Goal: Task Accomplishment & Management: Use online tool/utility

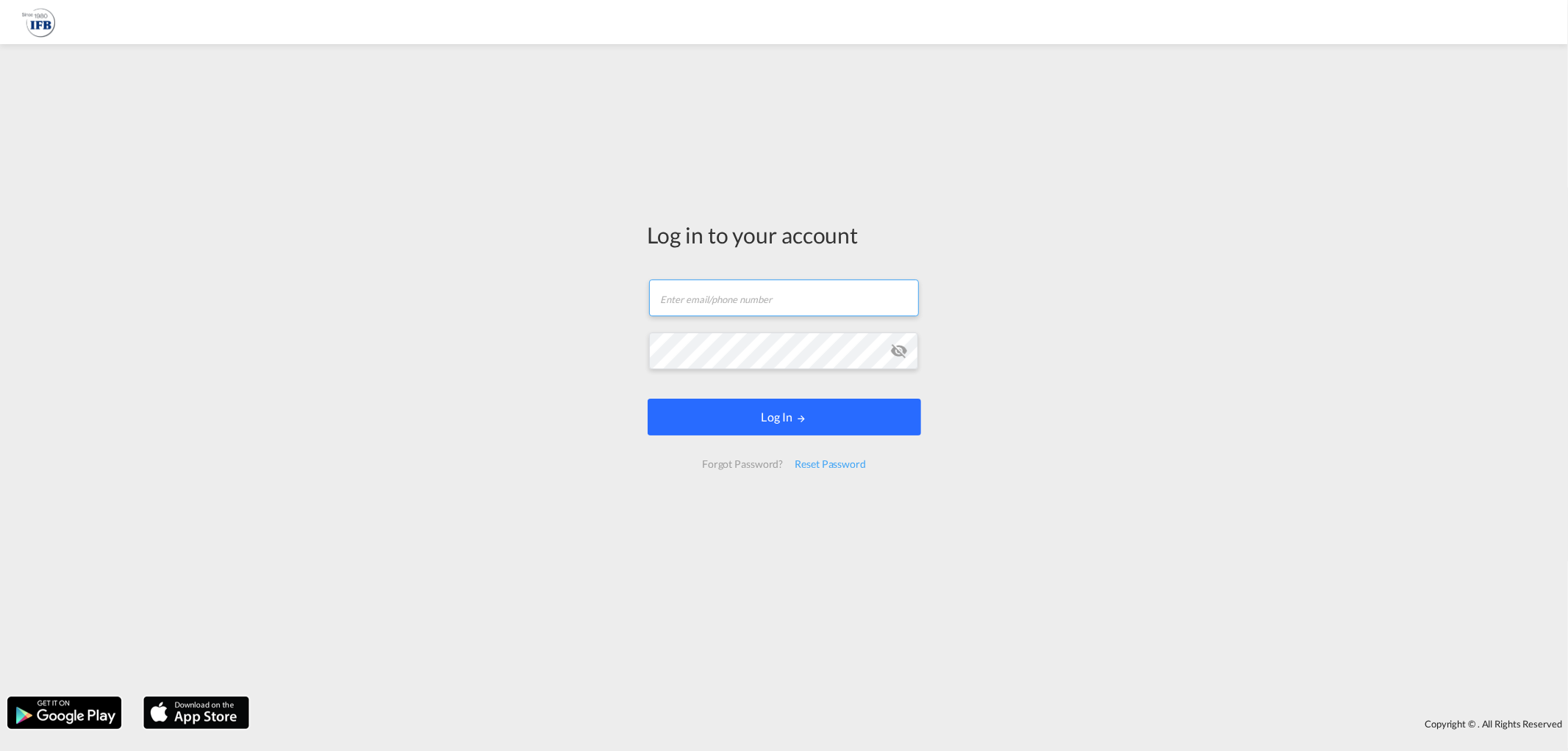
type input "[EMAIL_ADDRESS][DOMAIN_NAME]"
click at [797, 417] on md-icon "LOGIN" at bounding box center [801, 418] width 10 height 10
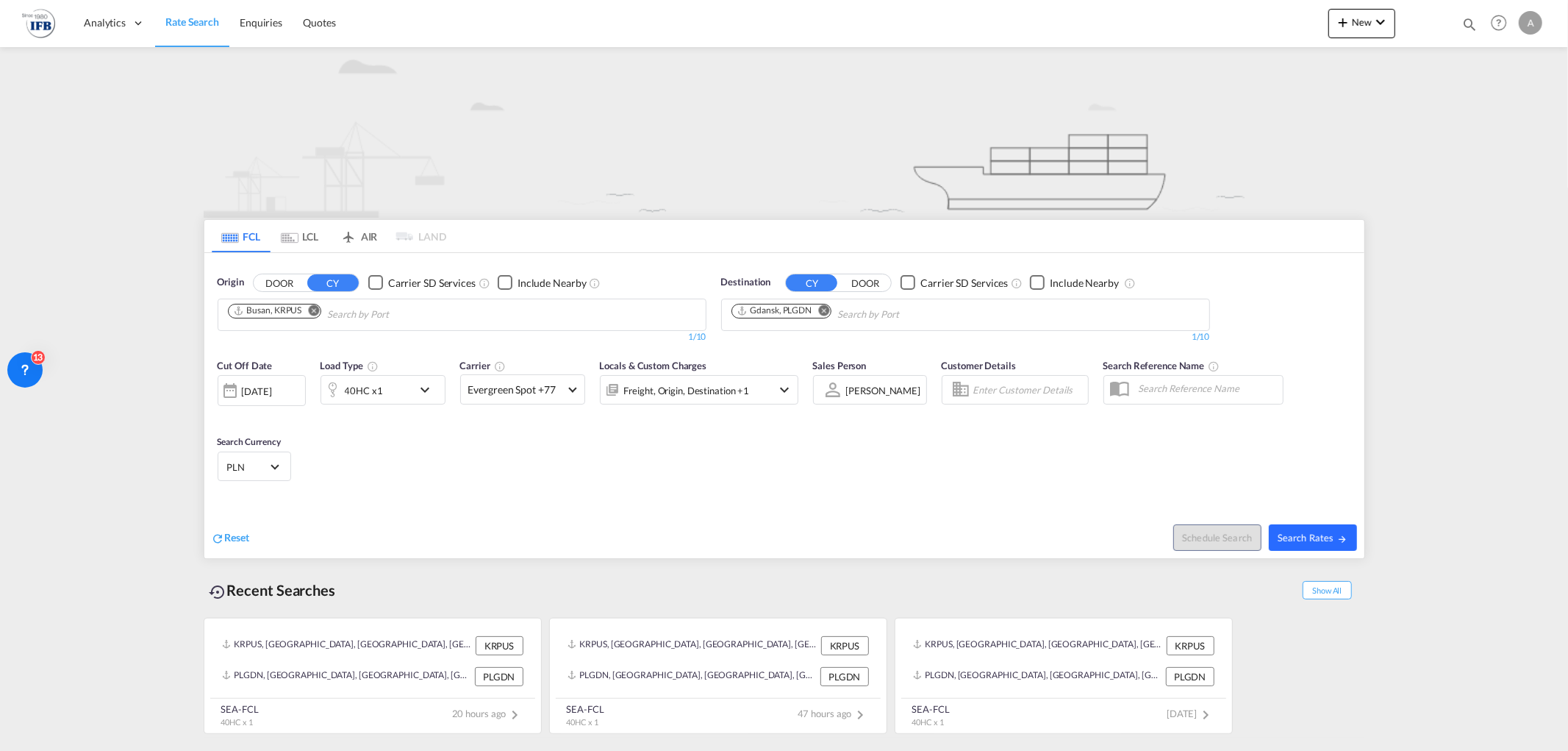
click at [1318, 535] on span "Search Rates" at bounding box center [1312, 537] width 70 height 12
type input "KRPUS to PLGDN / [DATE]"
